Goal: Information Seeking & Learning: Learn about a topic

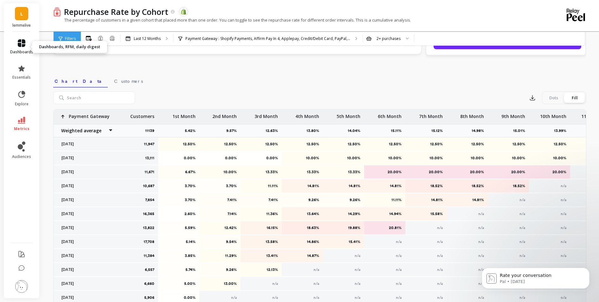
click at [28, 49] on span "dashboards" at bounding box center [21, 51] width 23 height 5
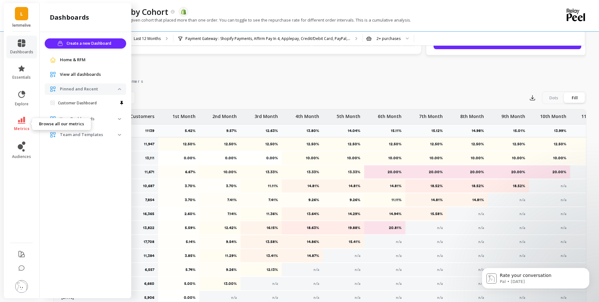
click at [20, 121] on icon at bounding box center [22, 120] width 8 height 7
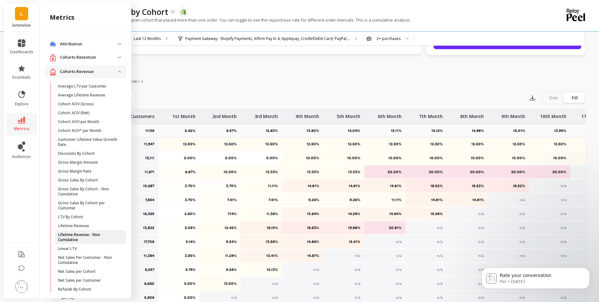
click at [96, 238] on p "Lifetime Revenue - Non Cumulative" at bounding box center [88, 237] width 61 height 10
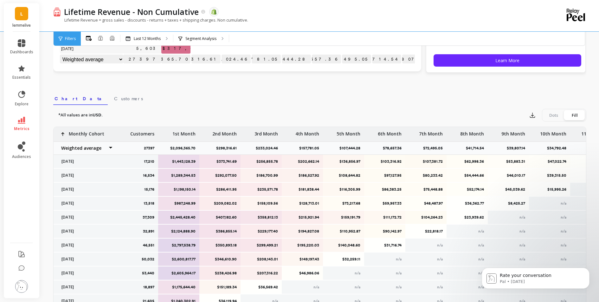
scroll to position [183, 0]
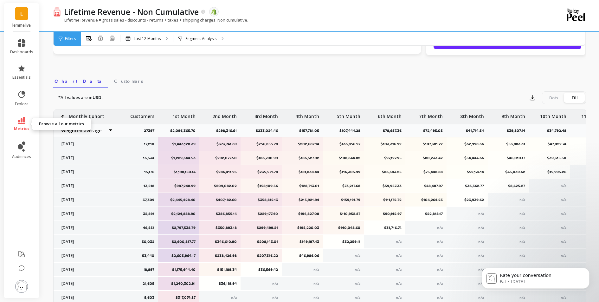
click at [24, 126] on span "metrics" at bounding box center [22, 128] width 16 height 5
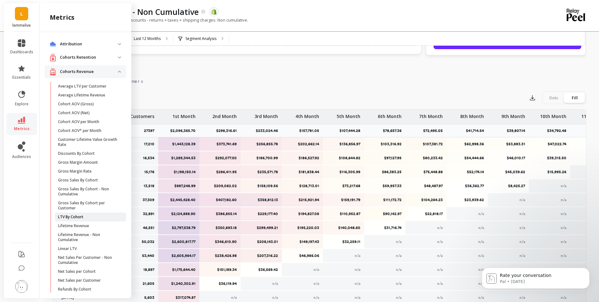
click at [84, 217] on span "LTV By Cohort" at bounding box center [88, 216] width 61 height 5
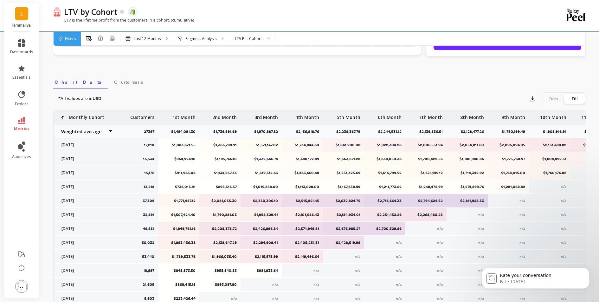
scroll to position [182, 0]
click at [25, 122] on icon at bounding box center [22, 120] width 8 height 7
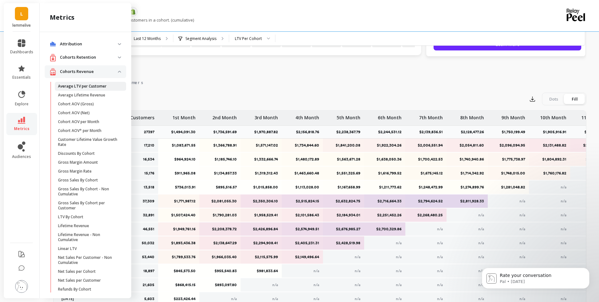
click at [100, 88] on p "Average LTV per Customer" at bounding box center [82, 86] width 49 height 5
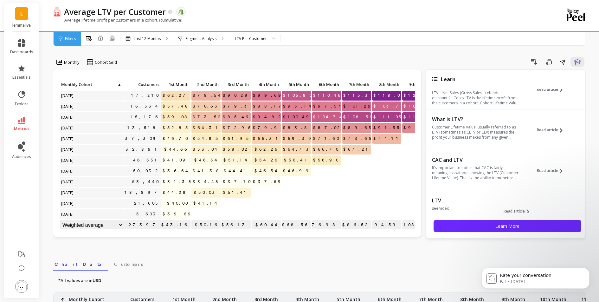
scroll to position [19, 0]
click at [259, 41] on div "LTV Per Customer" at bounding box center [251, 39] width 32 height 6
click at [310, 53] on div "Monthly Cohort Grid Drill Down Save Share Learn Click to create an audience 17,…" at bounding box center [319, 267] width 533 height 484
click at [27, 19] on link "L" at bounding box center [21, 13] width 13 height 13
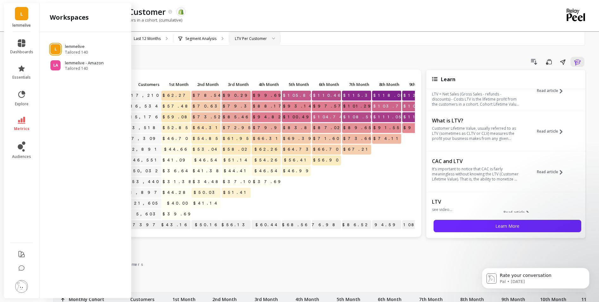
click at [384, 42] on div "All Months Single Cohort Combined Cohorts Last 12 Months Segment Analysis LTV P…" at bounding box center [346, 39] width 531 height 14
